Goal: Task Accomplishment & Management: Complete application form

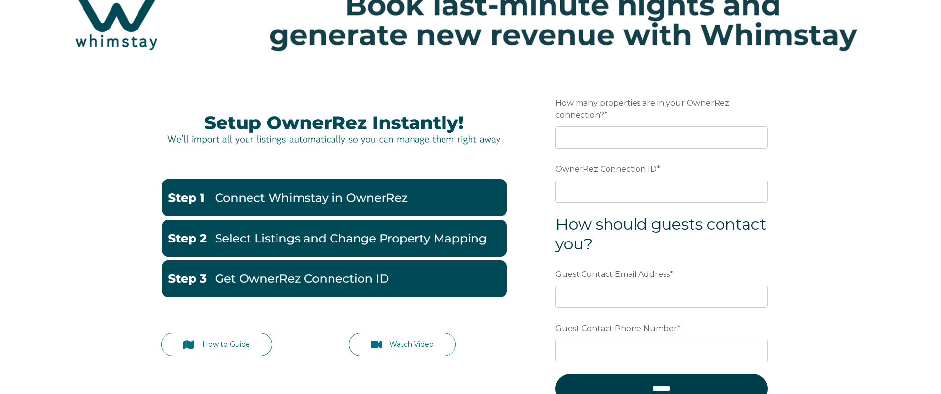
scroll to position [80, 0]
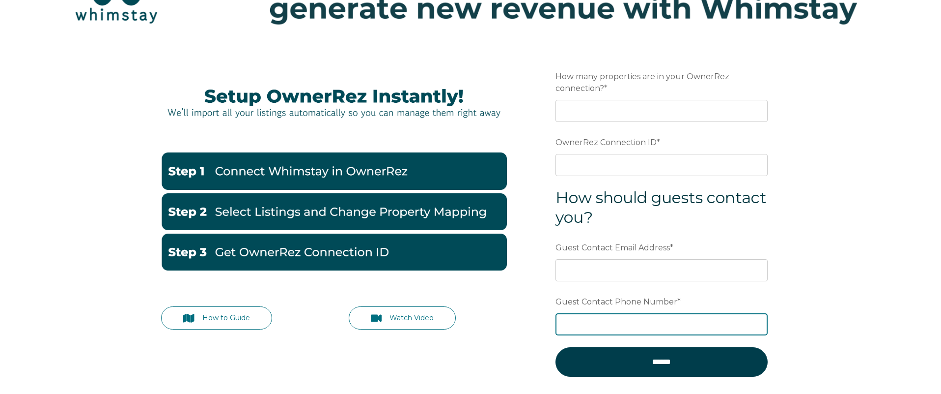
click at [653, 323] on input "Guest Contact Phone Number *" at bounding box center [662, 324] width 212 height 22
paste input "15419614565"
type input "15419614565"
click at [183, 69] on div at bounding box center [334, 62] width 346 height 32
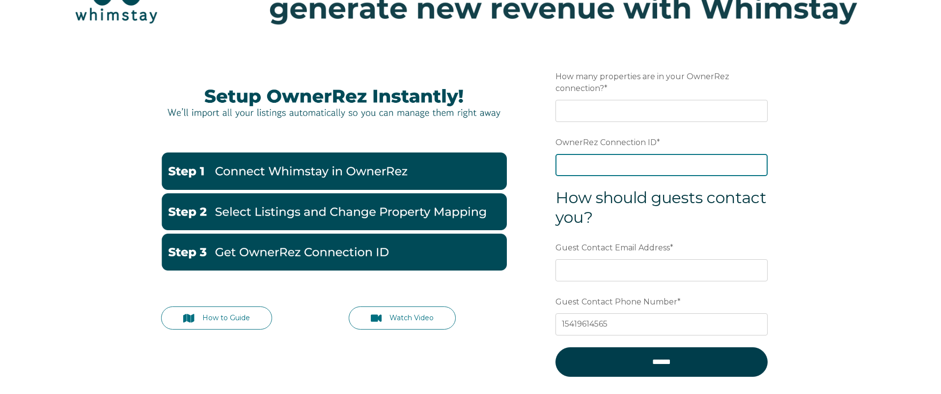
click at [610, 169] on input "OwnerRez Connection ID *" at bounding box center [662, 165] width 212 height 22
paste input "ora7ccddf85ex"
type input "ora7ccddf85ex"
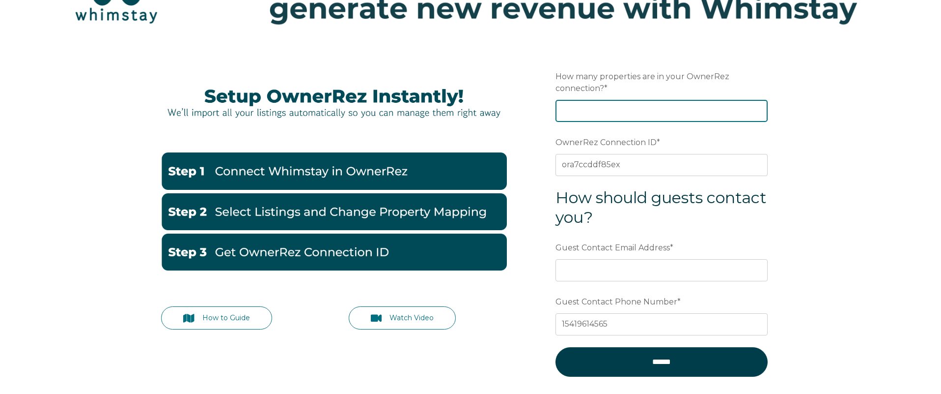
click at [593, 105] on input "How many properties are in your OwnerRez connection? *" at bounding box center [662, 111] width 212 height 22
type input "34"
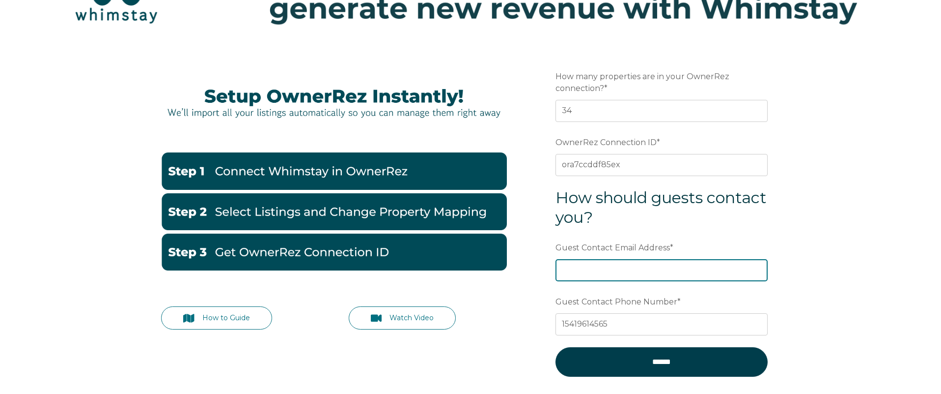
click at [691, 263] on input "Guest Contact Email Address *" at bounding box center [662, 270] width 212 height 22
drag, startPoint x: 840, startPoint y: 220, endPoint x: 824, endPoint y: 206, distance: 20.5
click at [840, 220] on div "How to Guide Watch Video Preferred language Email How many properties are in yo…" at bounding box center [470, 248] width 941 height 404
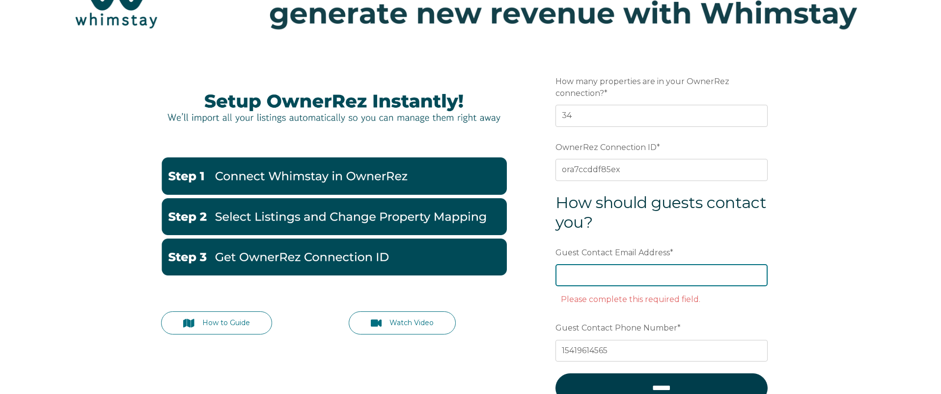
click at [608, 270] on input "Guest Contact Email Address *" at bounding box center [662, 275] width 212 height 22
paste input "[PERSON_NAME][EMAIL_ADDRESS][DOMAIN_NAME]"
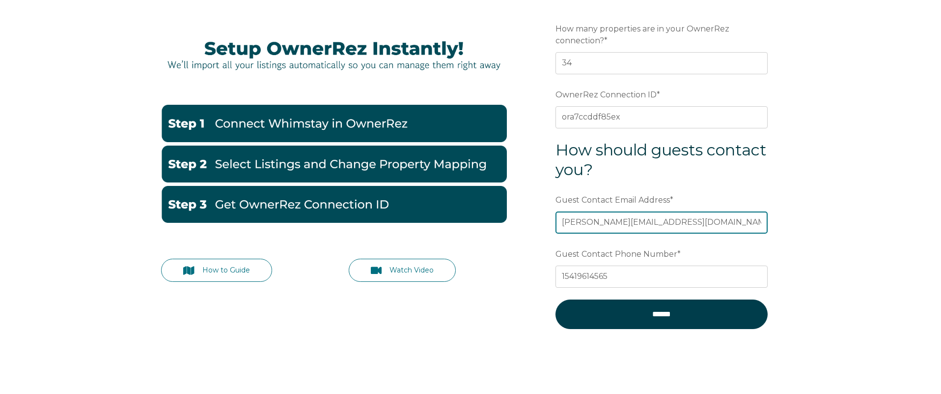
scroll to position [114, 0]
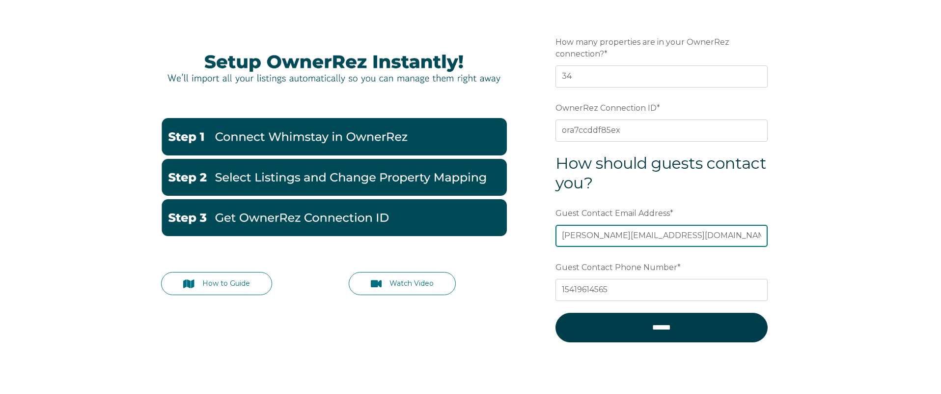
type input "[PERSON_NAME][EMAIL_ADDRESS][DOMAIN_NAME]"
click at [817, 185] on div "How to Guide Watch Video Preferred language Email How many properties are in yo…" at bounding box center [470, 213] width 941 height 404
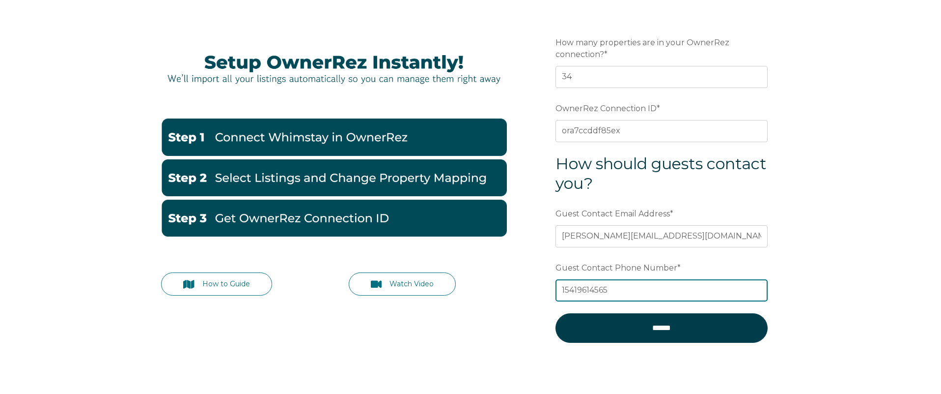
click at [564, 290] on input "15419614565" at bounding box center [662, 290] width 212 height 22
type input "5419614565"
drag, startPoint x: 831, startPoint y: 282, endPoint x: 765, endPoint y: 312, distance: 73.0
click at [831, 282] on div "How to Guide Watch Video Preferred language Email How many properties are in yo…" at bounding box center [470, 214] width 941 height 404
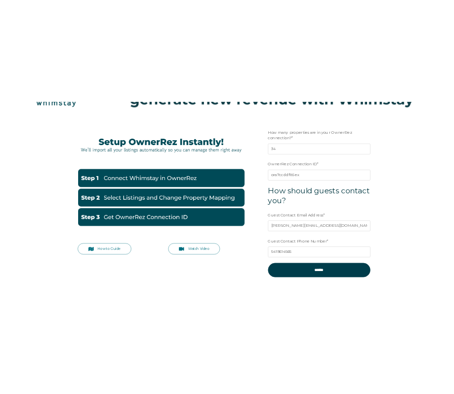
scroll to position [75, 0]
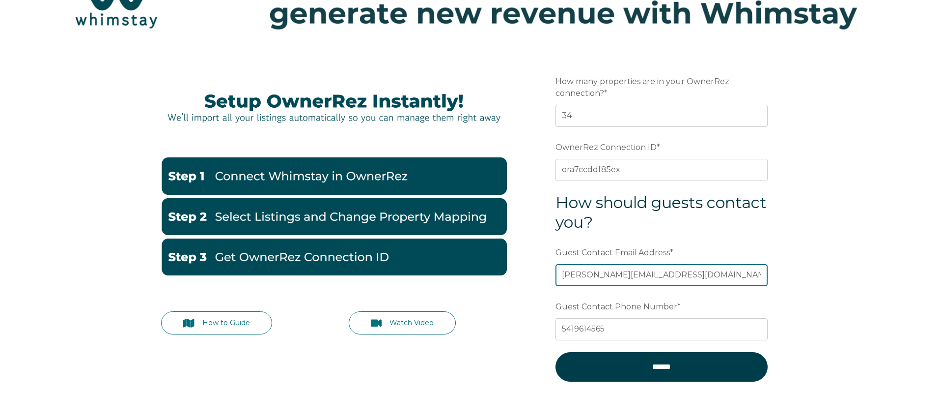
click at [713, 274] on input "[PERSON_NAME][EMAIL_ADDRESS][DOMAIN_NAME]" at bounding box center [662, 275] width 212 height 22
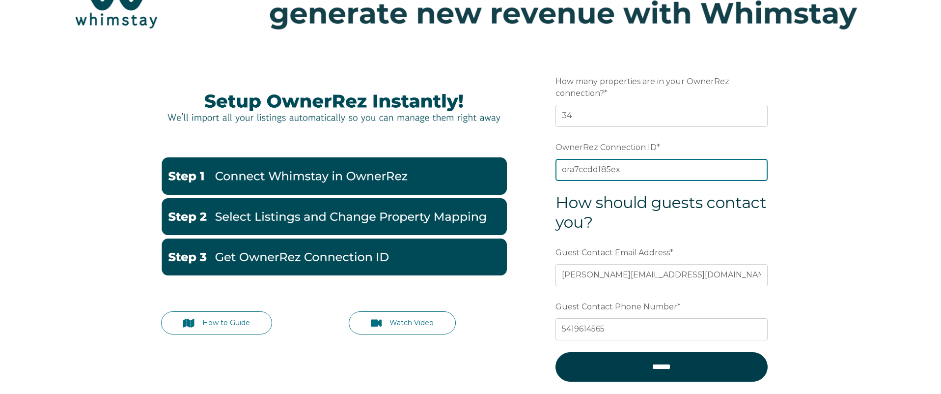
click at [671, 173] on input "ora7ccddf85ex" at bounding box center [662, 170] width 212 height 22
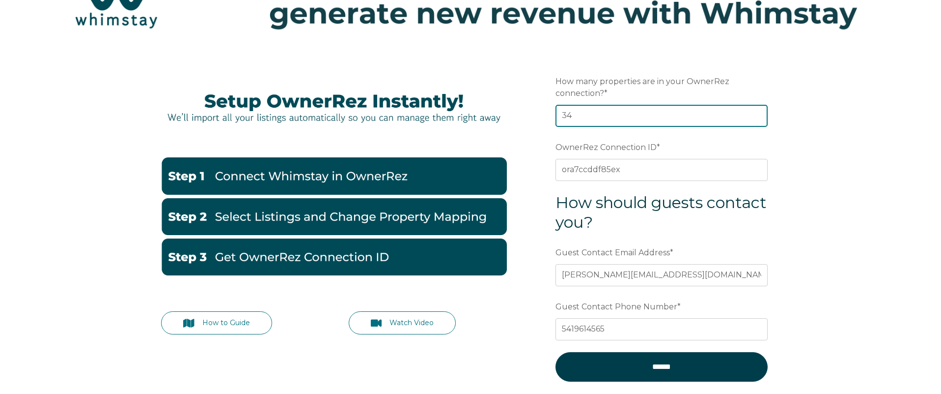
click at [616, 116] on input "34" at bounding box center [662, 116] width 212 height 22
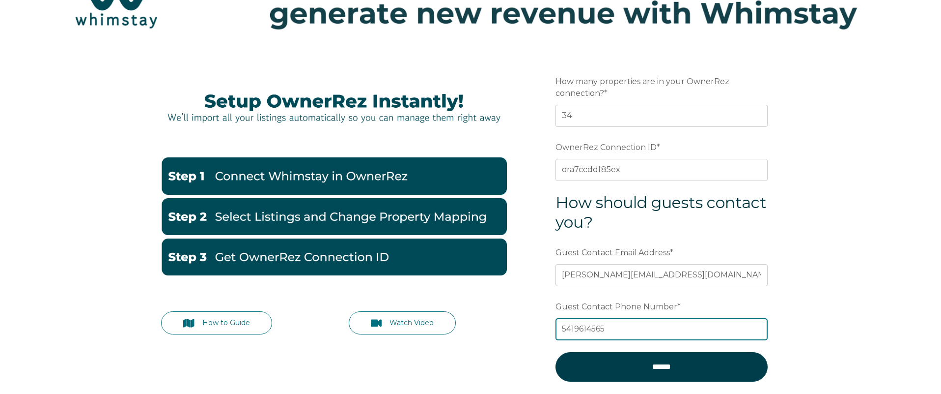
click at [641, 328] on input "5419614565" at bounding box center [662, 329] width 212 height 22
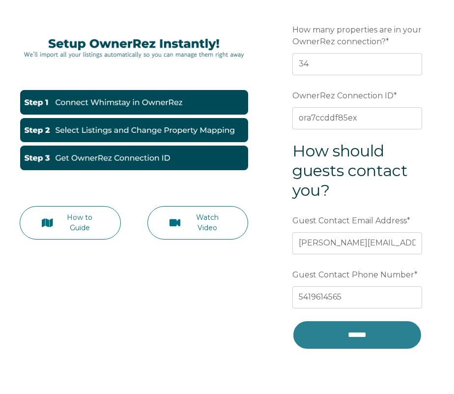
drag, startPoint x: 342, startPoint y: 341, endPoint x: 342, endPoint y: 349, distance: 7.4
click at [342, 341] on input "******" at bounding box center [357, 334] width 130 height 29
